Goal: Task Accomplishment & Management: Manage account settings

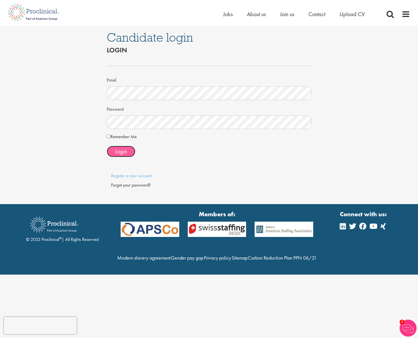
click at [125, 153] on span "Login" at bounding box center [121, 151] width 12 height 7
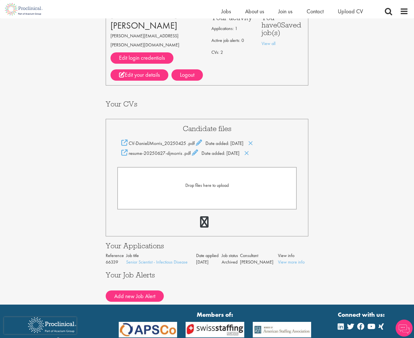
scroll to position [46, 0]
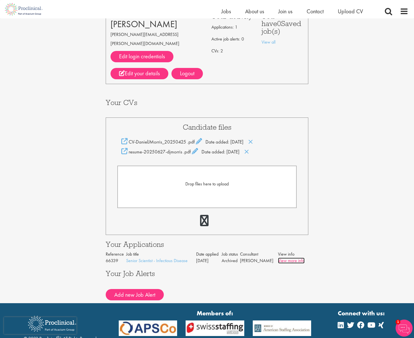
click at [295, 258] on link "View more info" at bounding box center [291, 261] width 27 height 6
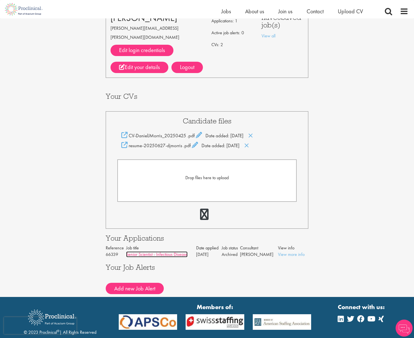
click at [168, 251] on link "Senior Scientist - Infectious Disease" at bounding box center [156, 254] width 61 height 6
